Goal: Information Seeking & Learning: Compare options

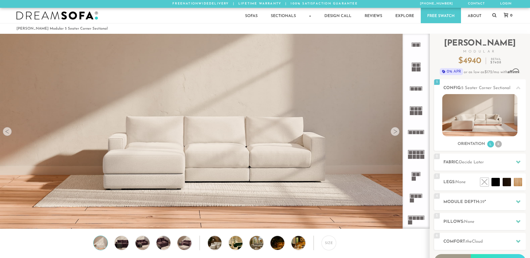
click at [418, 195] on rect at bounding box center [416, 196] width 3 height 3
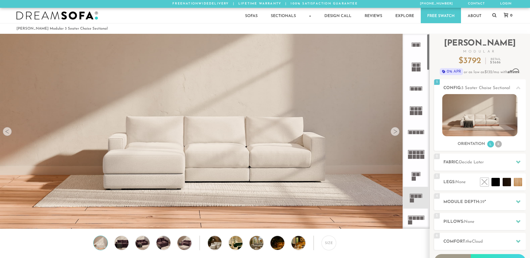
click at [417, 217] on rect at bounding box center [417, 218] width 3 height 3
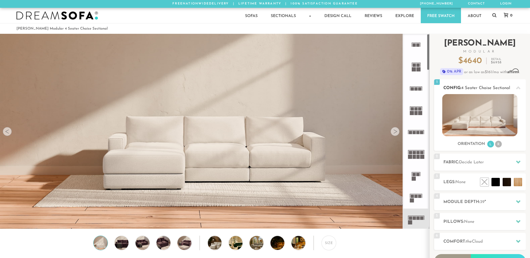
click at [460, 118] on img at bounding box center [479, 115] width 75 height 42
click at [416, 156] on icon at bounding box center [416, 154] width 22 height 22
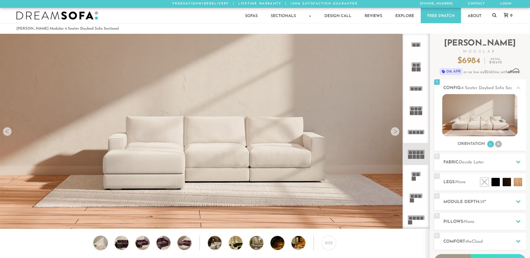
click at [415, 176] on icon at bounding box center [416, 176] width 22 height 22
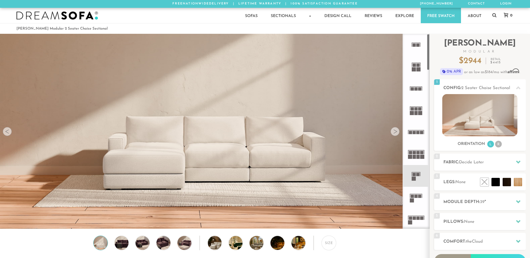
click at [414, 194] on icon at bounding box center [416, 198] width 22 height 22
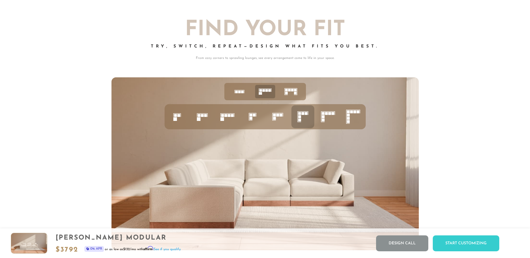
click at [301, 119] on icon at bounding box center [302, 116] width 19 height 19
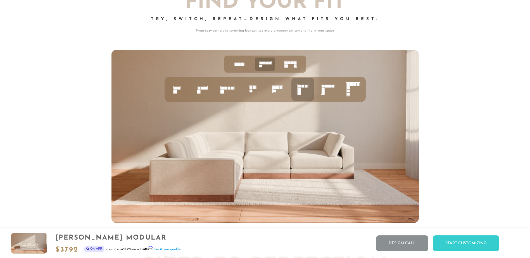
click at [346, 157] on img at bounding box center [264, 136] width 307 height 173
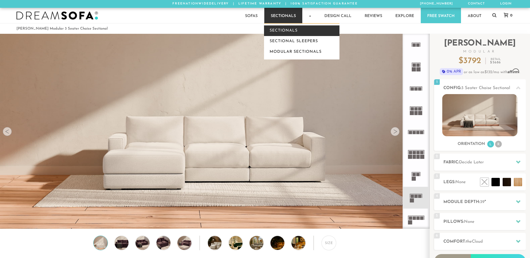
click at [289, 30] on link "Sectionals" at bounding box center [301, 30] width 75 height 11
